Goal: Transaction & Acquisition: Purchase product/service

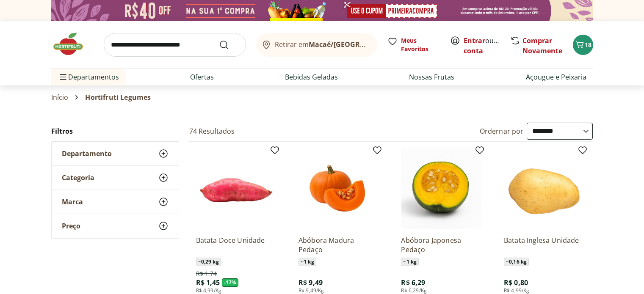
select select "**********"
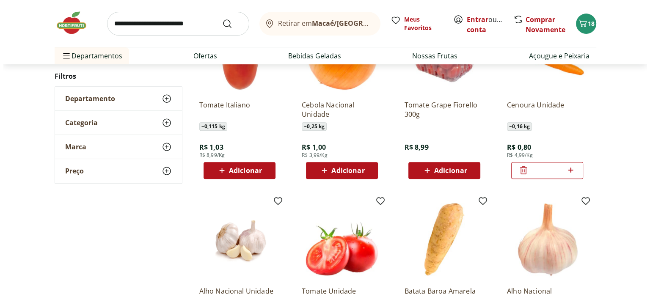
scroll to position [254, 0]
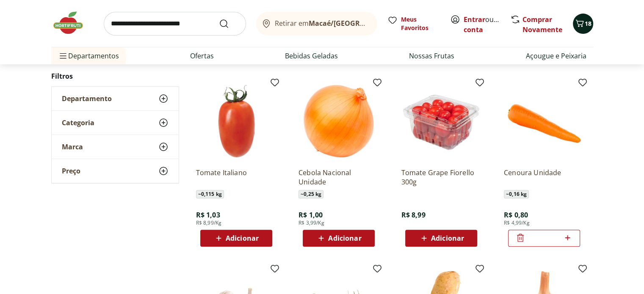
click at [586, 22] on span "18" at bounding box center [587, 23] width 7 height 8
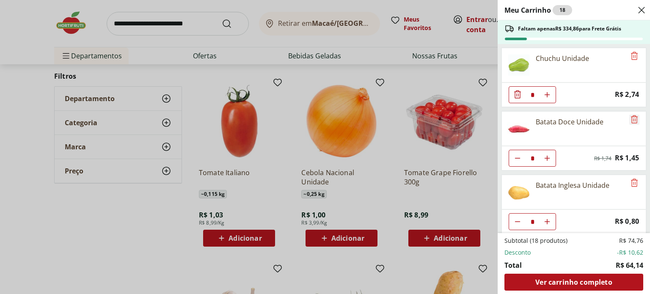
click at [631, 121] on icon "Remove" at bounding box center [634, 119] width 10 height 10
click at [633, 57] on icon "Remove" at bounding box center [634, 56] width 10 height 10
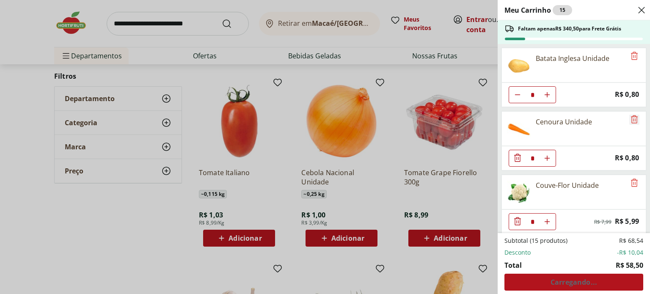
click at [629, 120] on icon "Remove" at bounding box center [634, 119] width 10 height 10
click at [623, 53] on div "Batata Inglesa Unidade" at bounding box center [573, 65] width 145 height 35
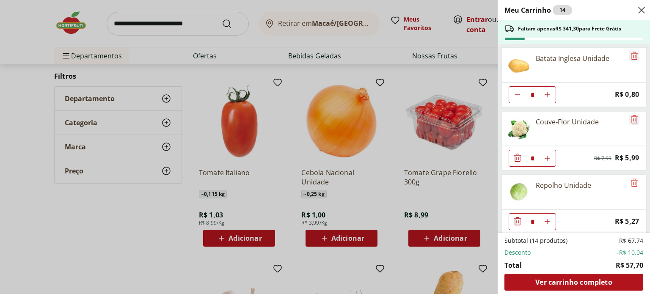
click at [630, 54] on icon "Remove" at bounding box center [634, 56] width 10 height 10
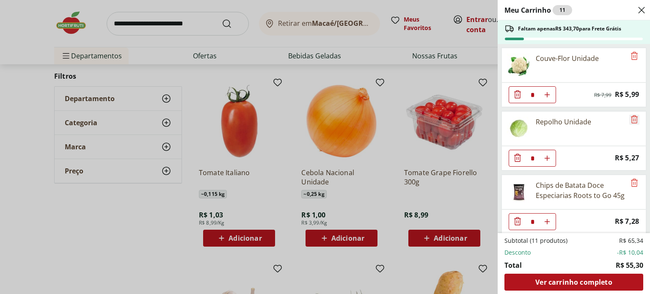
click at [629, 121] on icon "Remove" at bounding box center [634, 119] width 10 height 10
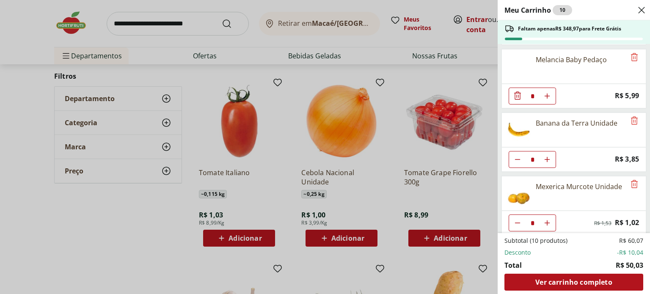
scroll to position [127, 0]
click at [630, 179] on icon "Remove" at bounding box center [634, 183] width 10 height 10
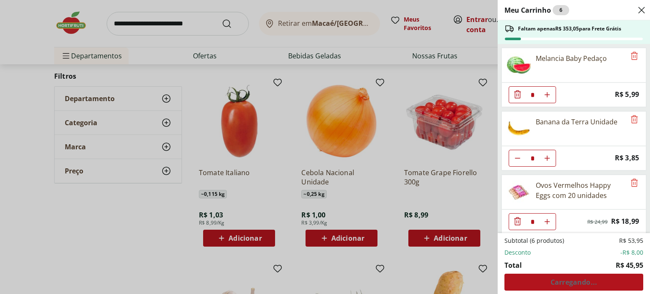
scroll to position [129, 0]
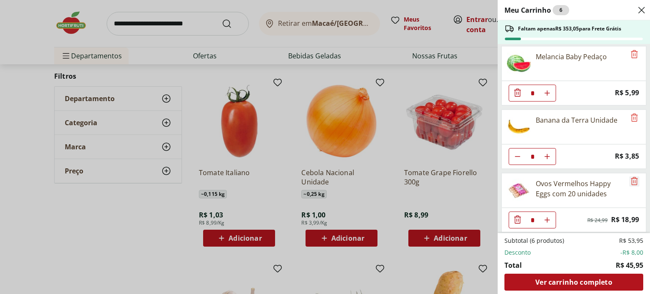
click at [631, 178] on icon "Remove" at bounding box center [634, 181] width 7 height 8
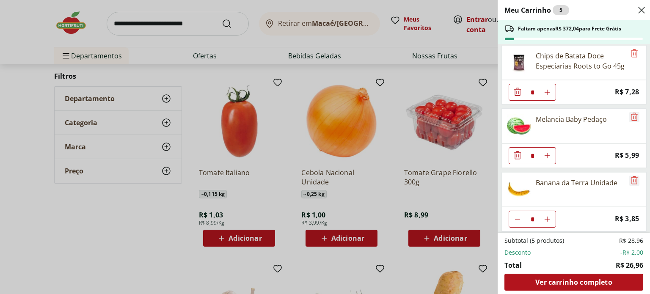
click at [630, 177] on icon "Remove" at bounding box center [634, 180] width 10 height 10
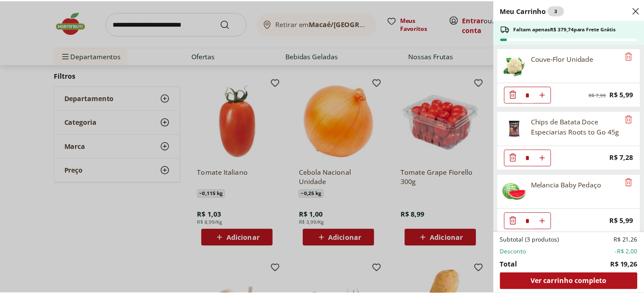
scroll to position [3, 0]
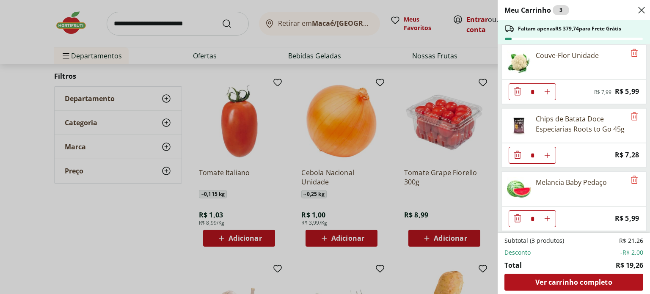
click at [155, 214] on div "Meu Carrinho 3 Faltam apenas R$ 379,74 para Frete Grátis Couve-Flor Unidade * O…" at bounding box center [325, 147] width 650 height 294
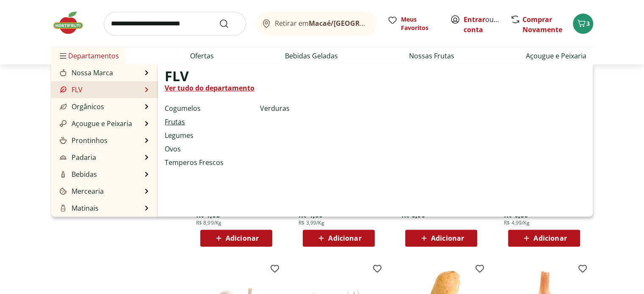
click at [178, 126] on link "Frutas" at bounding box center [175, 122] width 20 height 10
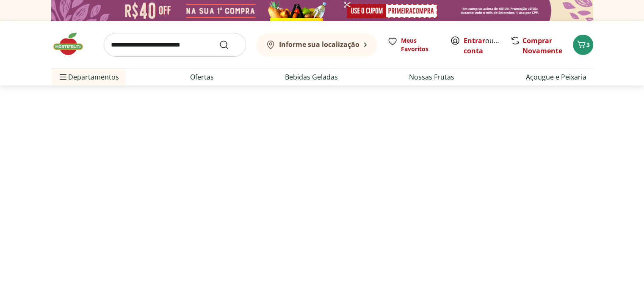
select select "**********"
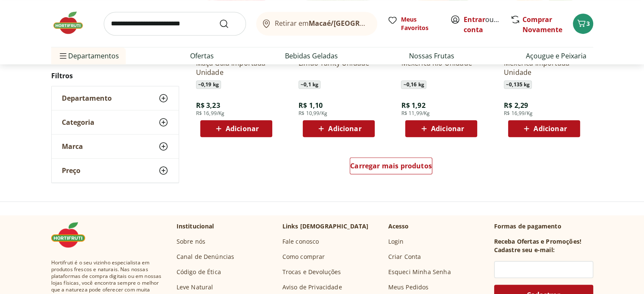
scroll to position [550, 0]
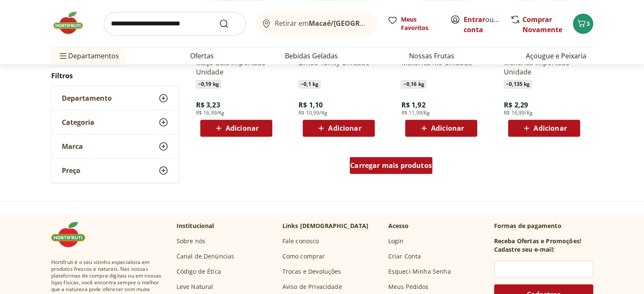
click at [400, 173] on div "Carregar mais produtos" at bounding box center [391, 165] width 83 height 17
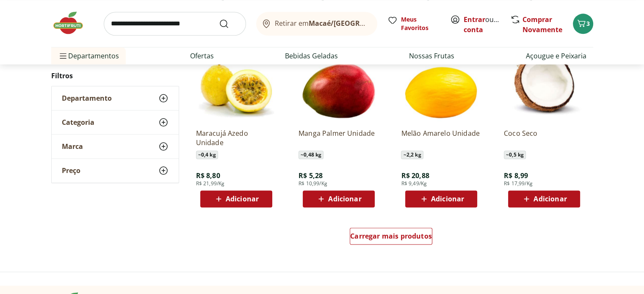
scroll to position [1058, 0]
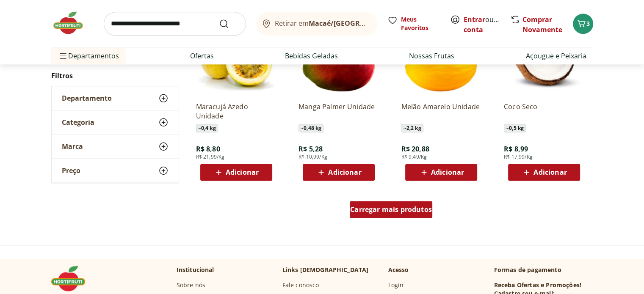
click at [409, 209] on span "Carregar mais produtos" at bounding box center [391, 209] width 82 height 7
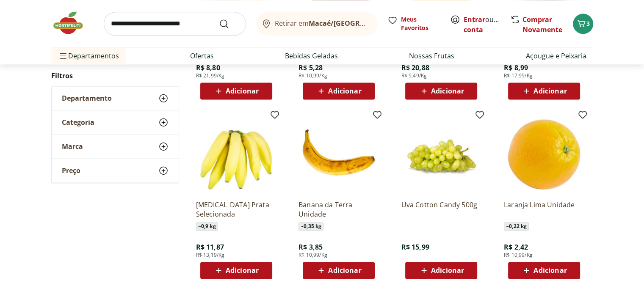
scroll to position [1185, 0]
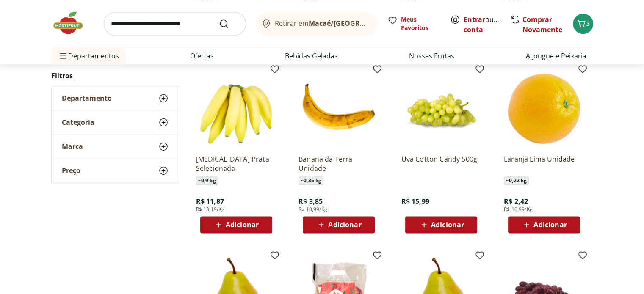
click at [346, 221] on span "Adicionar" at bounding box center [344, 224] width 33 height 7
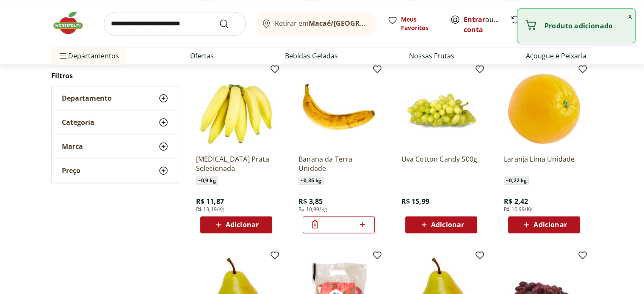
click at [366, 225] on icon at bounding box center [362, 224] width 11 height 10
type input "*"
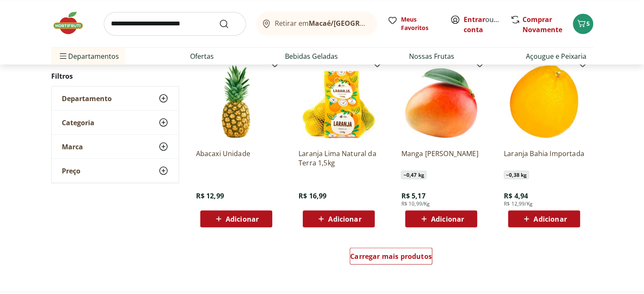
scroll to position [1566, 0]
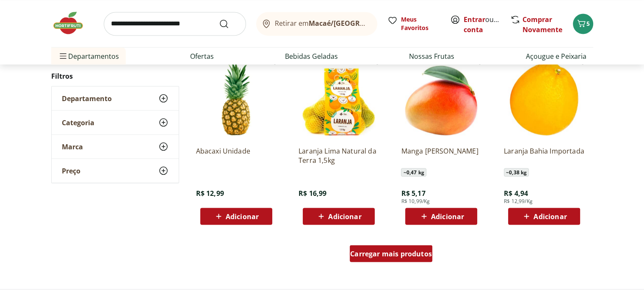
click at [409, 250] on span "Carregar mais produtos" at bounding box center [391, 253] width 82 height 7
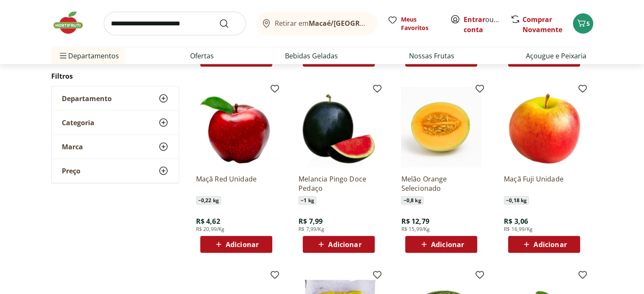
scroll to position [1904, 0]
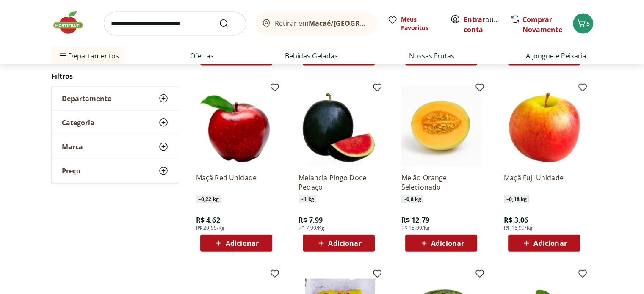
click at [332, 246] on span "Adicionar" at bounding box center [344, 243] width 33 height 7
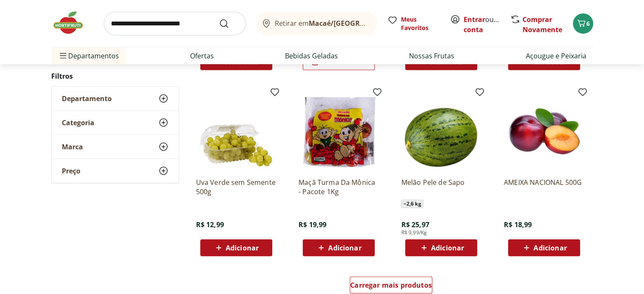
scroll to position [2116, 0]
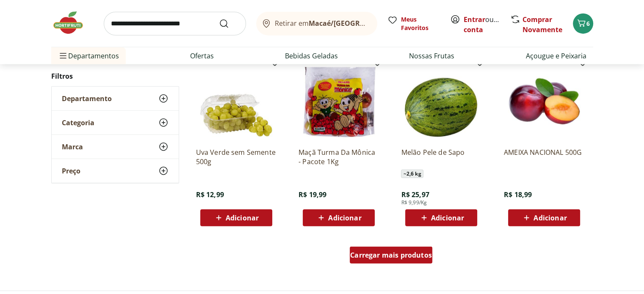
click at [389, 257] on span "Carregar mais produtos" at bounding box center [391, 255] width 82 height 7
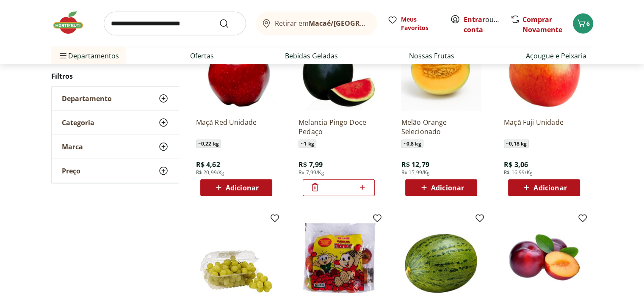
scroll to position [1946, 0]
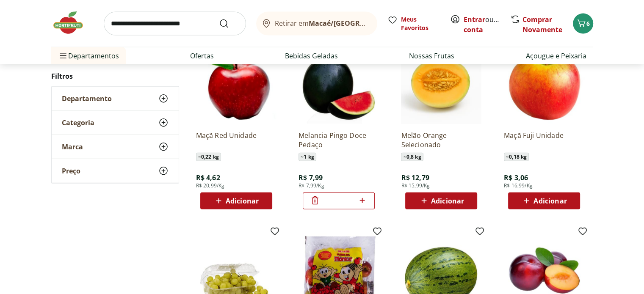
click at [316, 202] on icon at bounding box center [315, 200] width 10 height 10
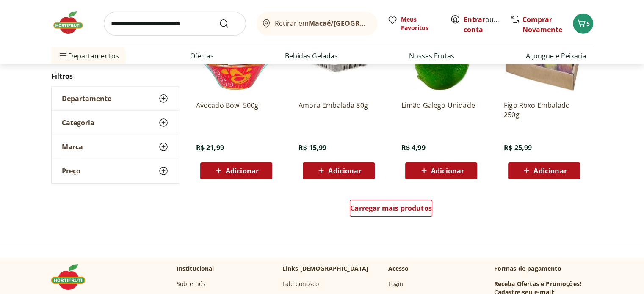
scroll to position [2750, 0]
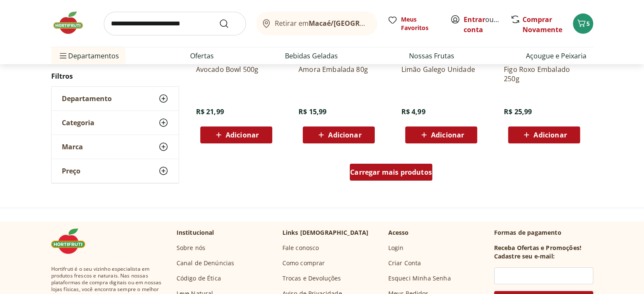
click at [406, 178] on div "Carregar mais produtos" at bounding box center [391, 172] width 83 height 17
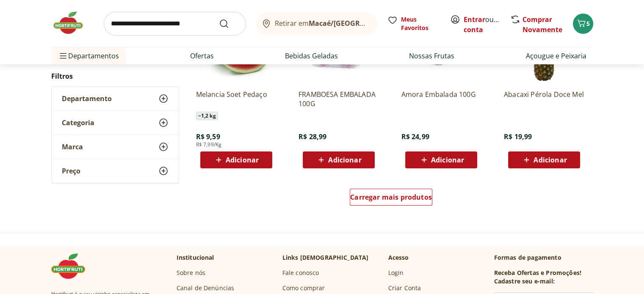
scroll to position [3301, 0]
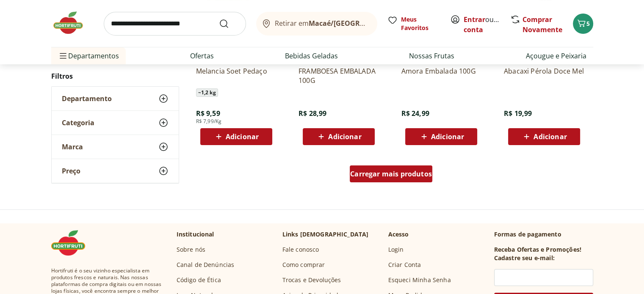
click at [404, 180] on div "Carregar mais produtos" at bounding box center [391, 173] width 83 height 17
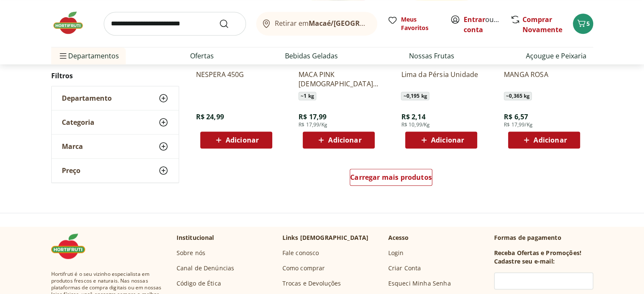
scroll to position [3851, 0]
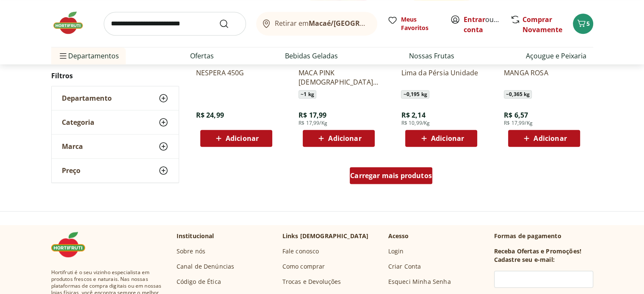
click at [388, 181] on div "Carregar mais produtos" at bounding box center [391, 175] width 83 height 17
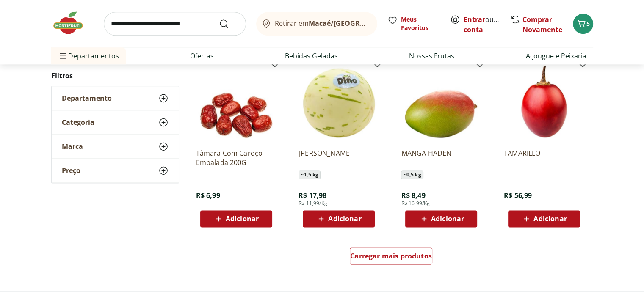
scroll to position [4358, 0]
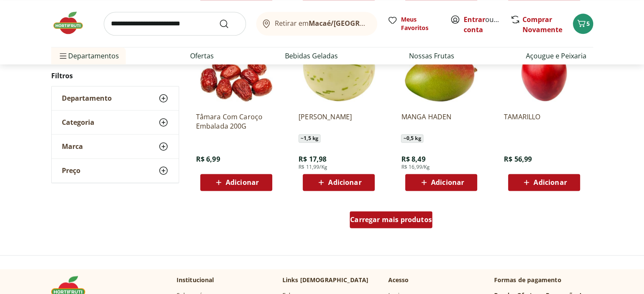
click at [394, 216] on span "Carregar mais produtos" at bounding box center [391, 219] width 82 height 7
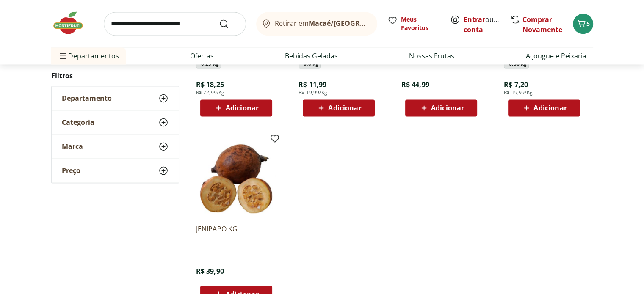
scroll to position [242, 0]
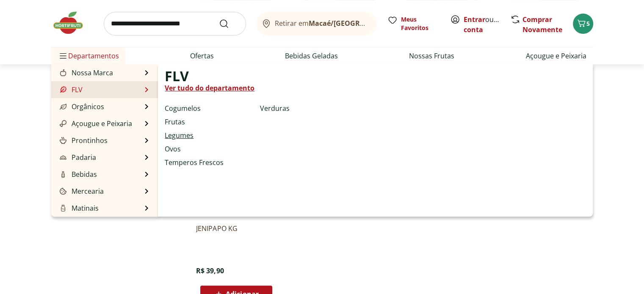
click at [186, 135] on link "Legumes" at bounding box center [179, 135] width 29 height 10
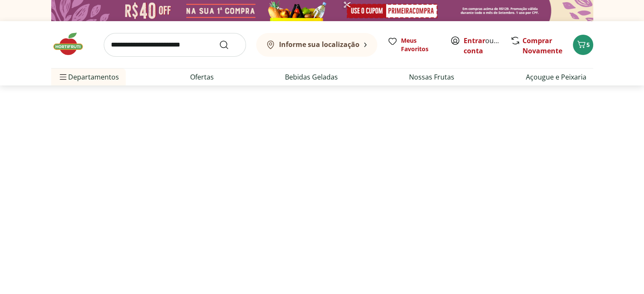
select select "**********"
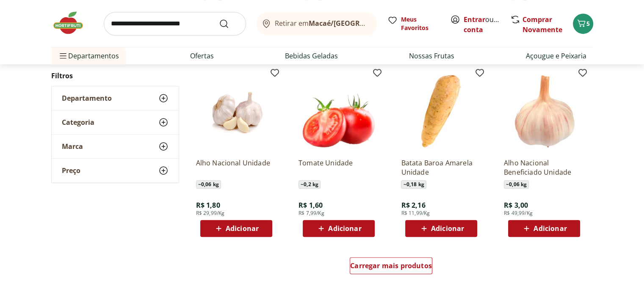
scroll to position [465, 0]
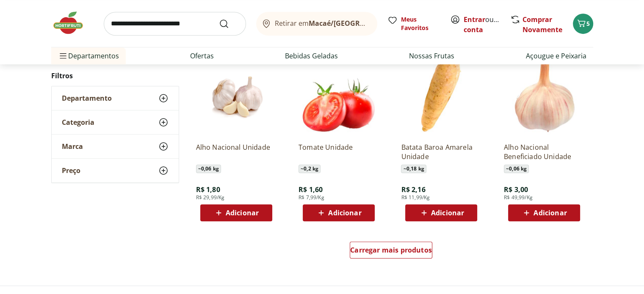
click at [443, 213] on span "Adicionar" at bounding box center [447, 212] width 33 height 7
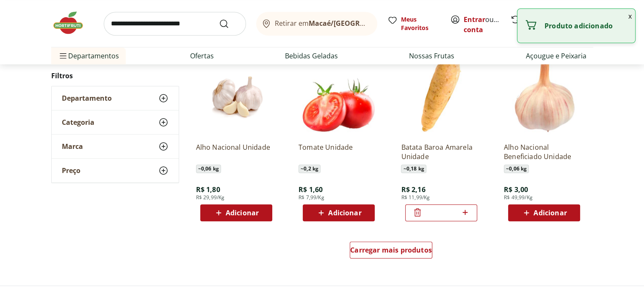
click at [466, 213] on icon at bounding box center [465, 212] width 11 height 10
type input "*"
click at [403, 251] on span "Carregar mais produtos" at bounding box center [391, 250] width 82 height 7
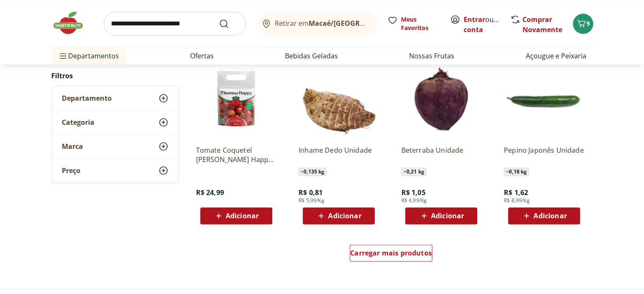
scroll to position [1016, 0]
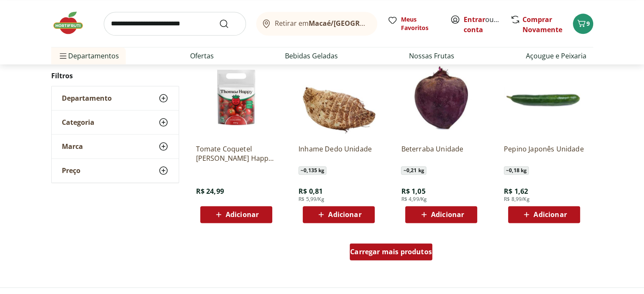
click at [410, 254] on span "Carregar mais produtos" at bounding box center [391, 251] width 82 height 7
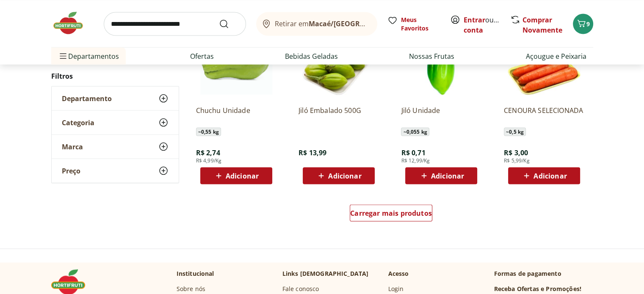
scroll to position [1608, 0]
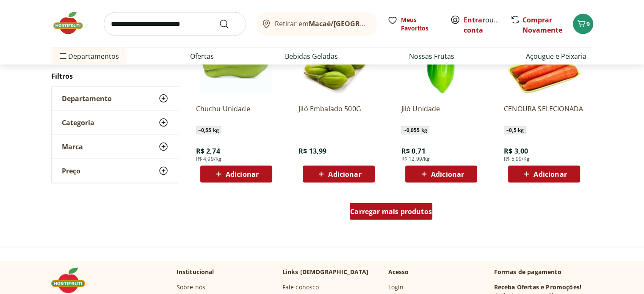
click at [410, 216] on div "Carregar mais produtos" at bounding box center [391, 211] width 83 height 17
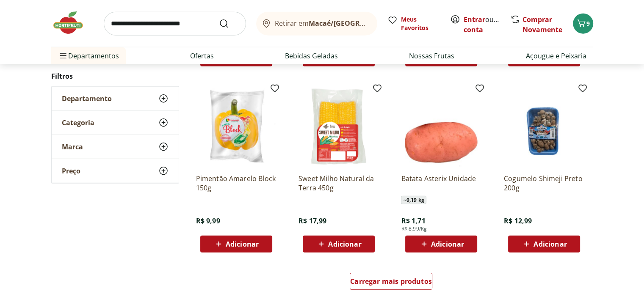
scroll to position [2116, 0]
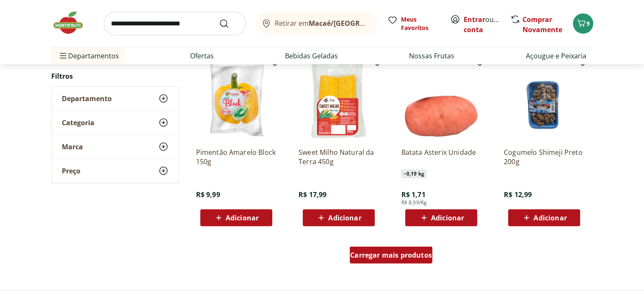
click at [408, 258] on span "Carregar mais produtos" at bounding box center [391, 255] width 82 height 7
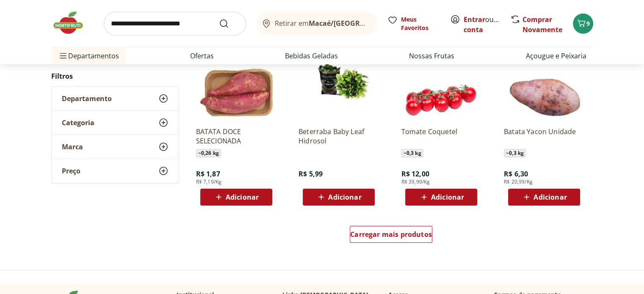
scroll to position [2750, 0]
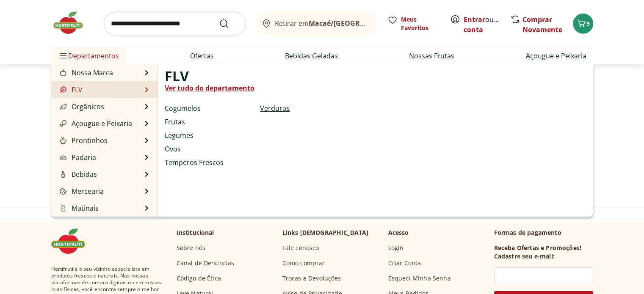
click at [268, 108] on link "Verduras" at bounding box center [275, 108] width 30 height 10
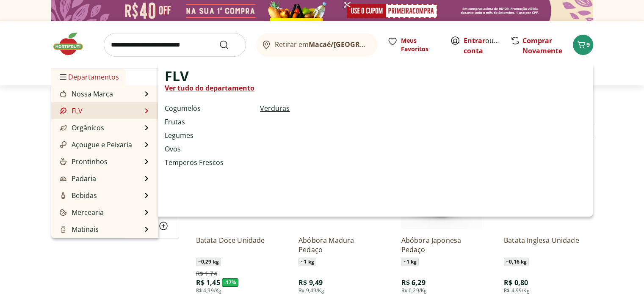
select select "**********"
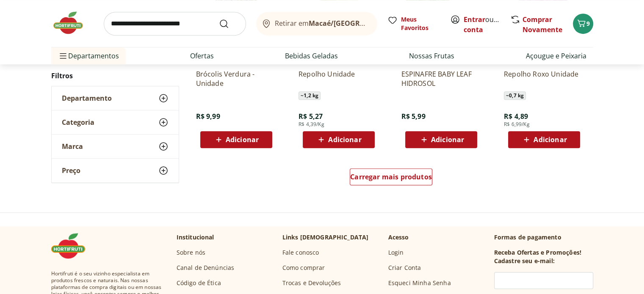
scroll to position [550, 0]
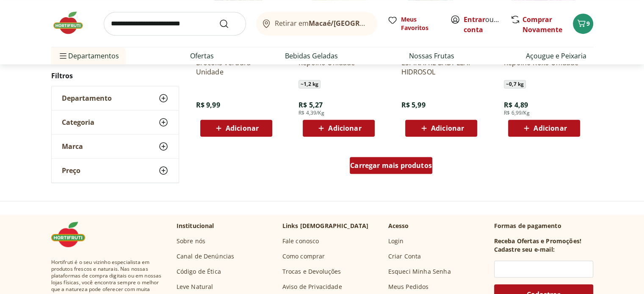
click at [427, 165] on span "Carregar mais produtos" at bounding box center [391, 165] width 82 height 7
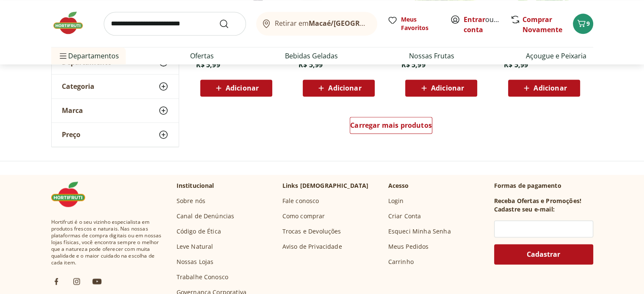
scroll to position [1142, 0]
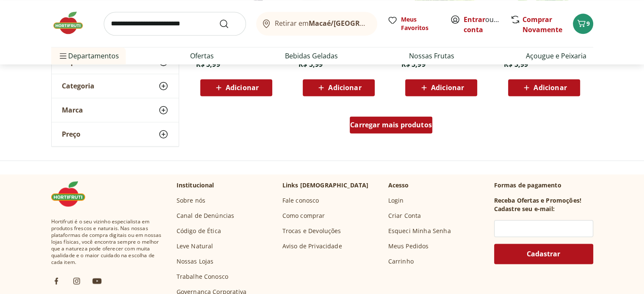
click at [405, 127] on span "Carregar mais produtos" at bounding box center [391, 124] width 82 height 7
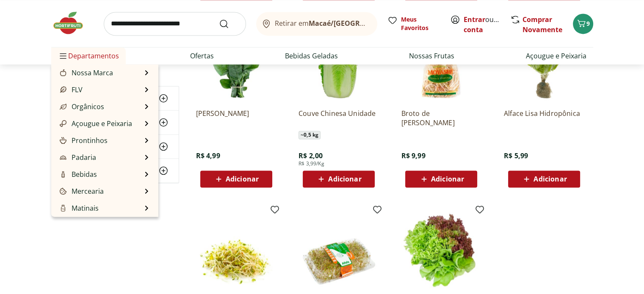
scroll to position [1396, 0]
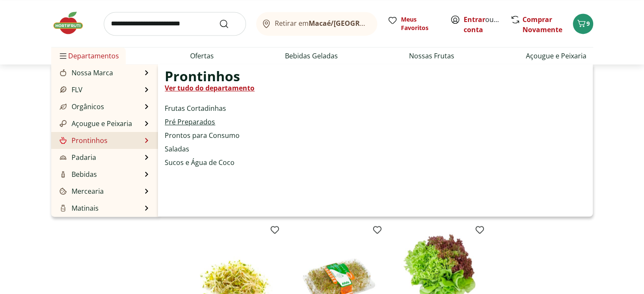
click at [192, 120] on link "Pré Preparados" at bounding box center [190, 122] width 50 height 10
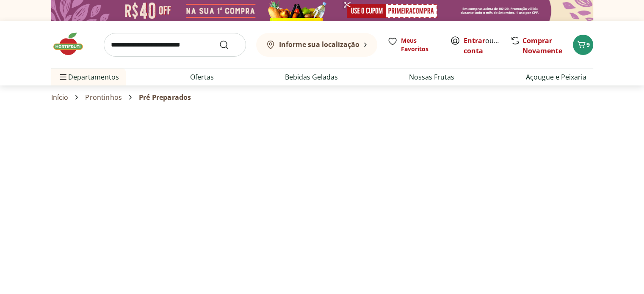
select select "**********"
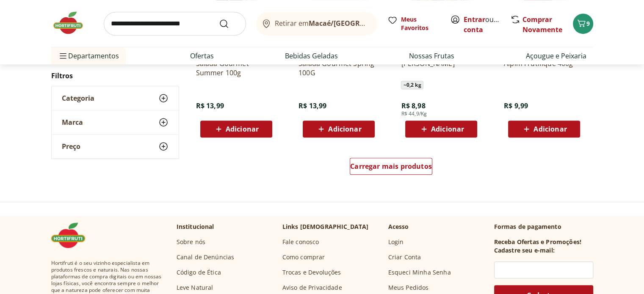
scroll to position [550, 0]
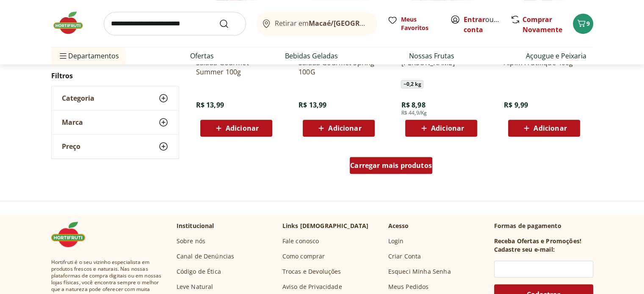
click at [397, 163] on span "Carregar mais produtos" at bounding box center [391, 165] width 82 height 7
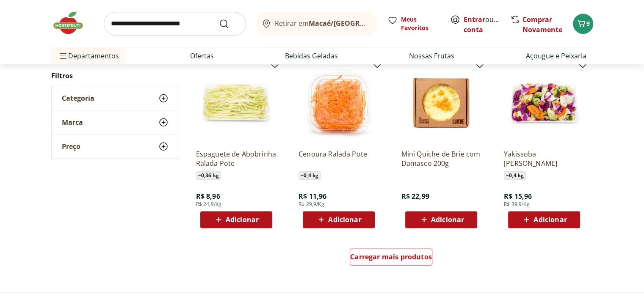
scroll to position [1016, 0]
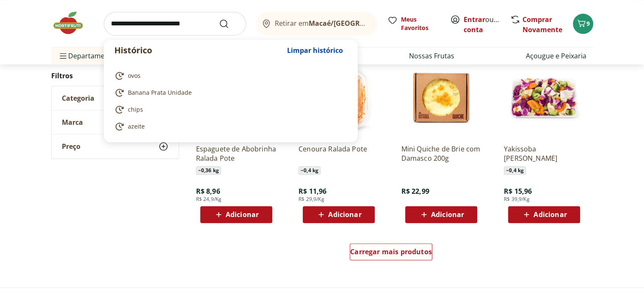
click at [149, 25] on input "search" at bounding box center [175, 24] width 142 height 24
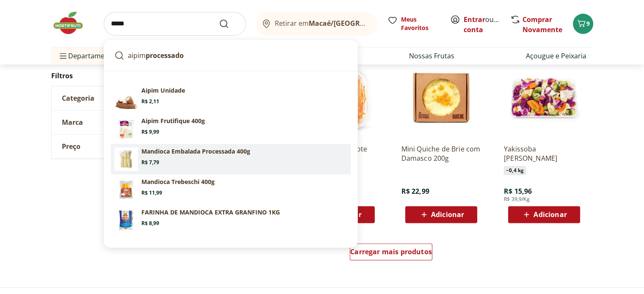
click at [165, 154] on p "Mandioca Embalada Processada 400g" at bounding box center [195, 151] width 109 height 8
type input "**********"
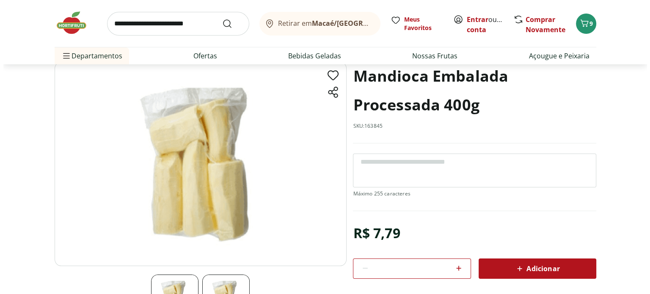
scroll to position [42, 0]
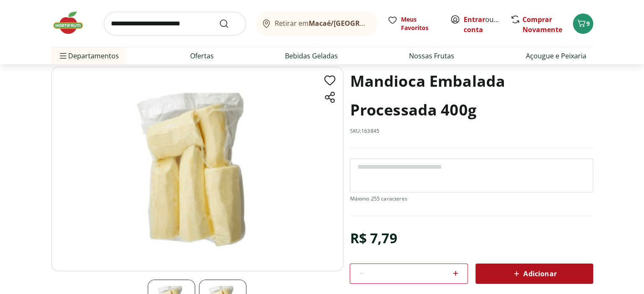
click at [530, 271] on span "Adicionar" at bounding box center [533, 274] width 45 height 10
click at [585, 27] on span "10" at bounding box center [587, 23] width 7 height 8
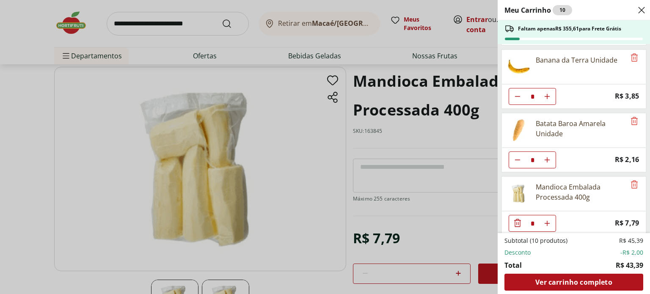
scroll to position [192, 0]
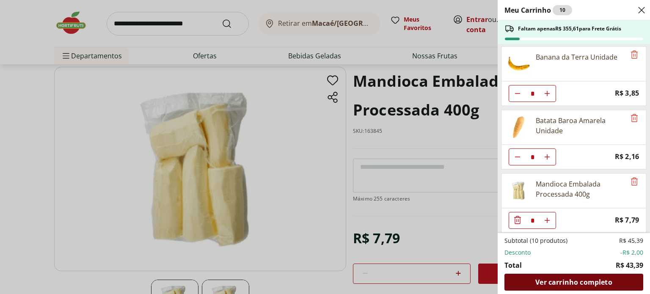
click at [570, 282] on span "Ver carrinho completo" at bounding box center [573, 282] width 77 height 7
